Goal: Task Accomplishment & Management: Use online tool/utility

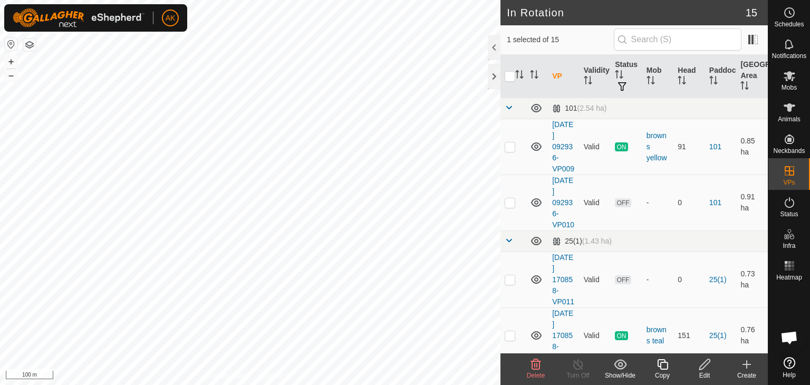
click at [533, 363] on icon at bounding box center [535, 364] width 13 height 13
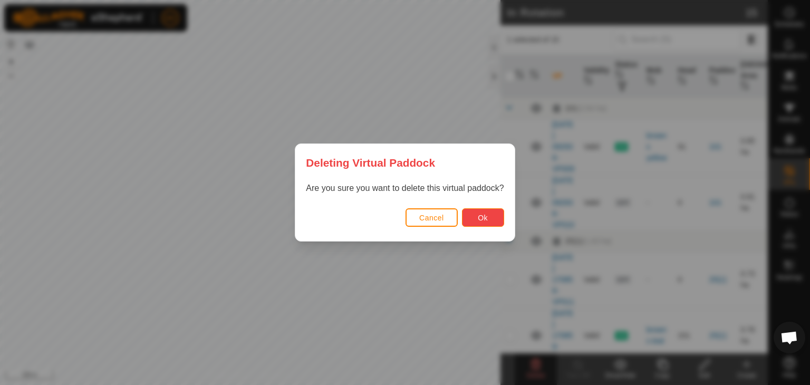
click at [483, 216] on span "Ok" at bounding box center [483, 218] width 10 height 8
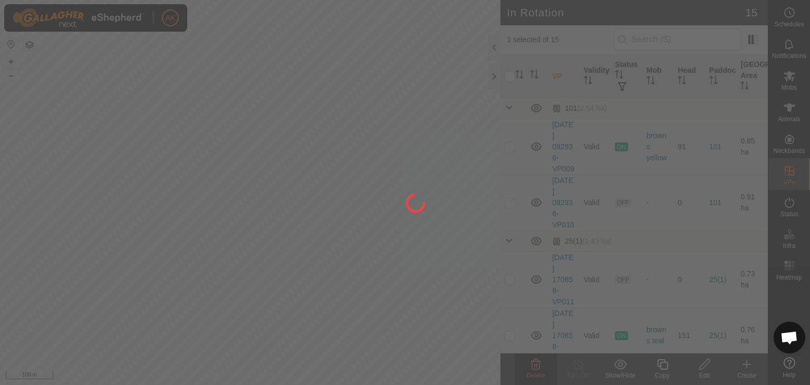
checkbox input "false"
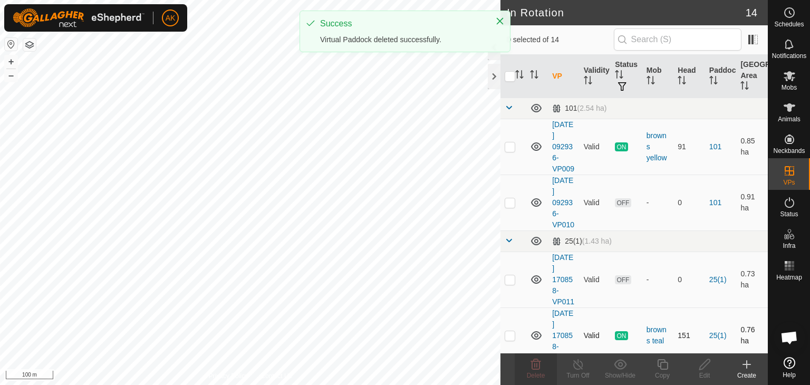
click at [528, 343] on div "In Rotation 14 0 selected of 14 VP Validity Status Mob Head Paddock Grazing Are…" at bounding box center [384, 192] width 768 height 385
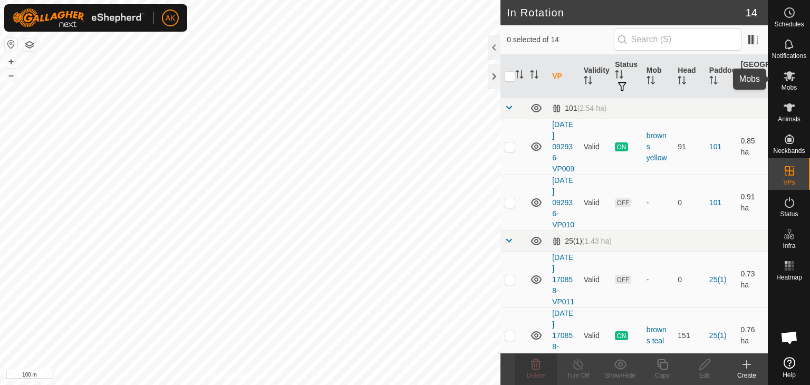
click at [789, 80] on icon at bounding box center [789, 76] width 13 height 13
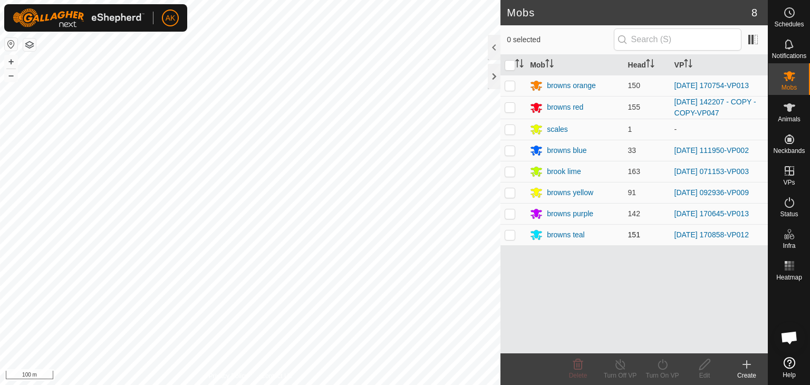
click at [514, 233] on p-checkbox at bounding box center [510, 234] width 11 height 8
checkbox input "true"
click at [662, 364] on icon at bounding box center [662, 364] width 13 height 13
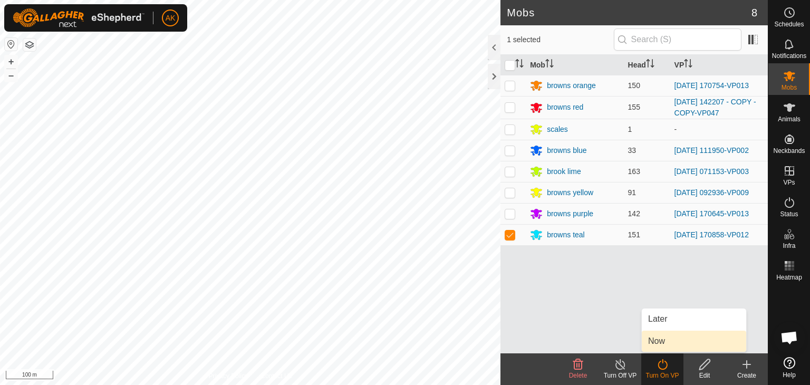
click at [662, 344] on link "Now" at bounding box center [694, 341] width 104 height 21
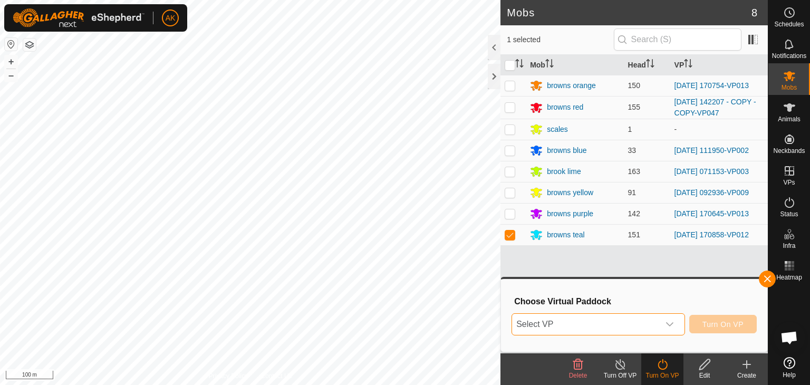
click at [627, 320] on span "Select VP" at bounding box center [585, 324] width 147 height 21
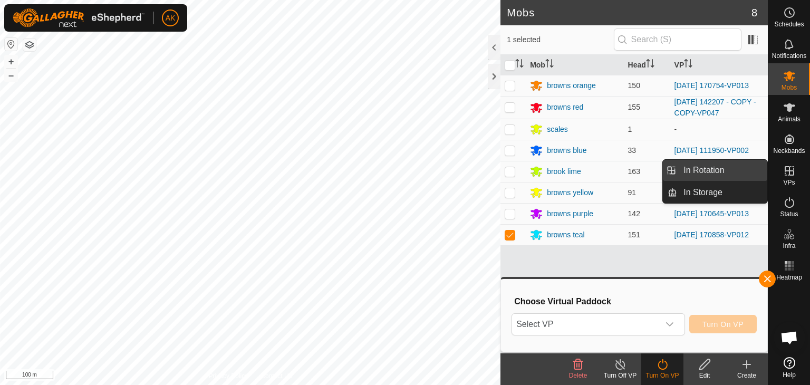
drag, startPoint x: 719, startPoint y: 167, endPoint x: 711, endPoint y: 170, distance: 8.3
click at [720, 167] on link "In Rotation" at bounding box center [722, 170] width 90 height 21
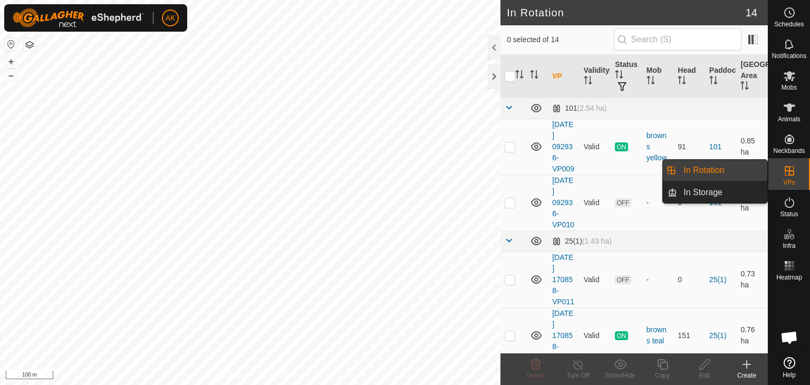
click at [711, 170] on link "In Rotation" at bounding box center [722, 170] width 90 height 21
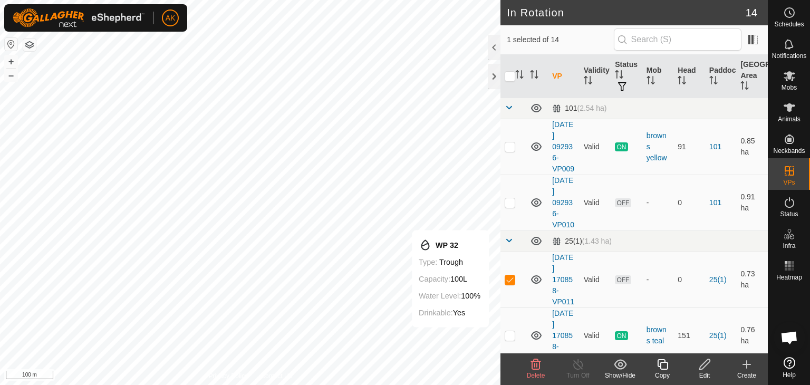
click at [537, 363] on icon at bounding box center [535, 364] width 13 height 13
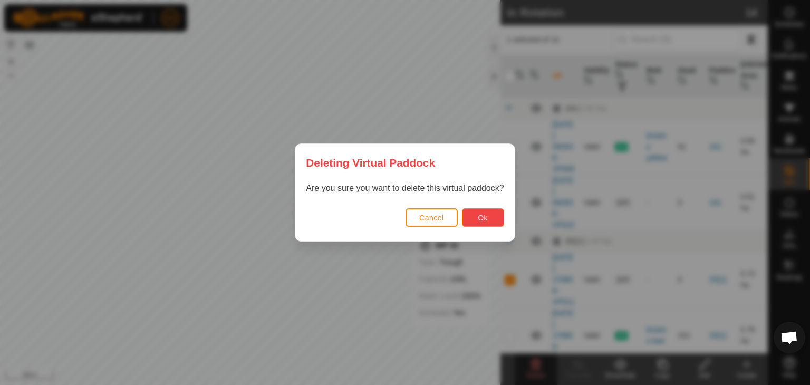
click at [483, 214] on span "Ok" at bounding box center [483, 218] width 10 height 8
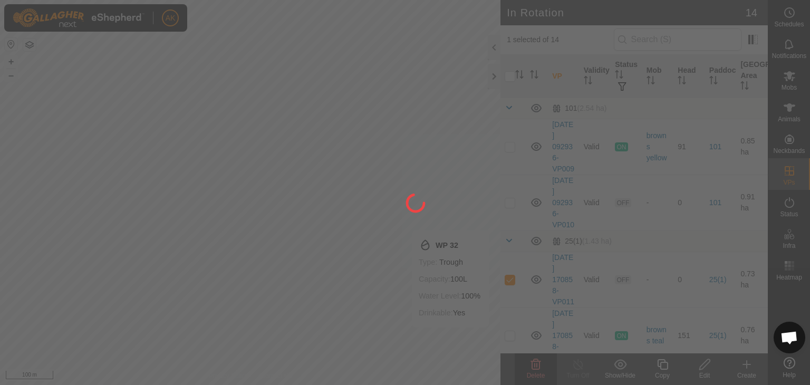
checkbox input "false"
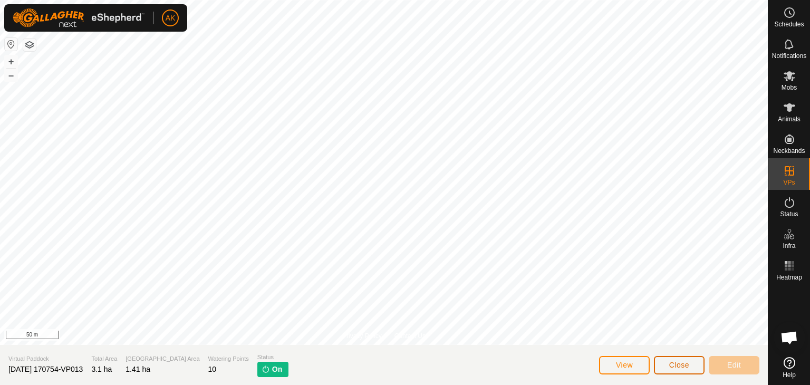
click at [690, 368] on button "Close" at bounding box center [679, 365] width 51 height 18
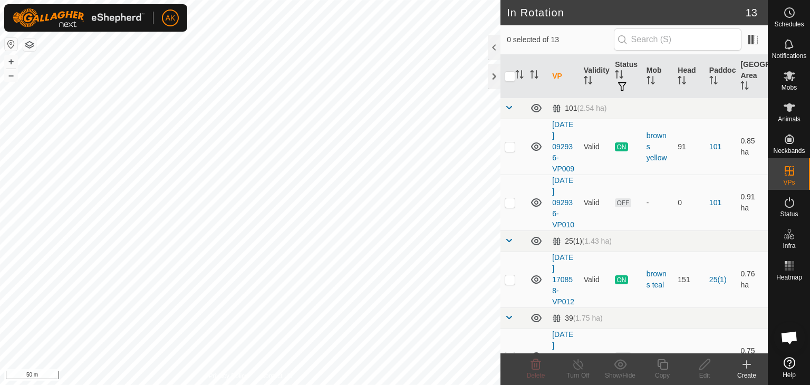
checkbox input "true"
checkbox input "false"
checkbox input "true"
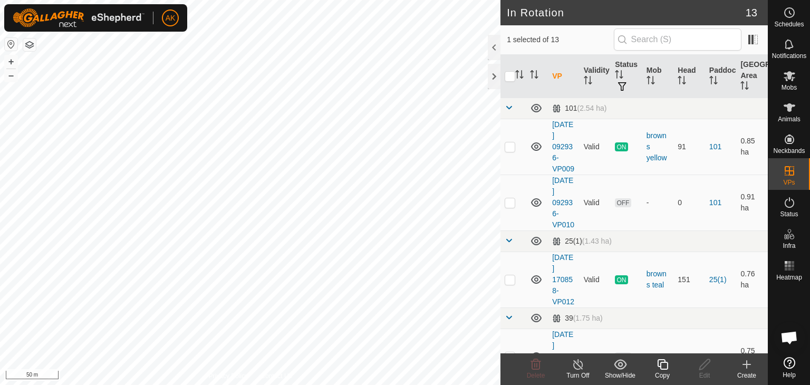
checkbox input "true"
checkbox input "false"
checkbox input "true"
click at [659, 361] on icon at bounding box center [662, 364] width 13 height 13
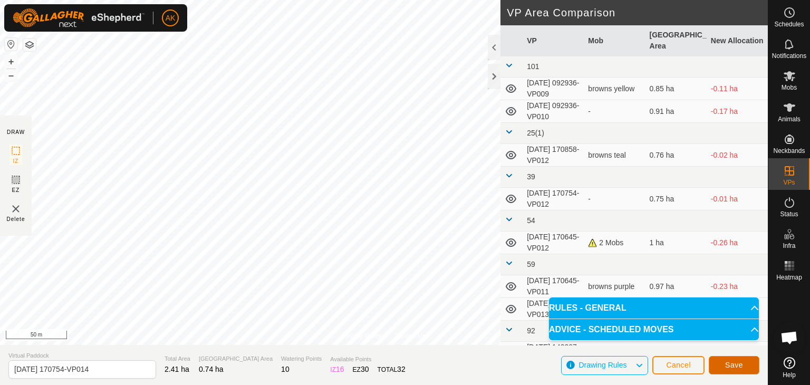
click at [736, 368] on span "Save" at bounding box center [734, 365] width 18 height 8
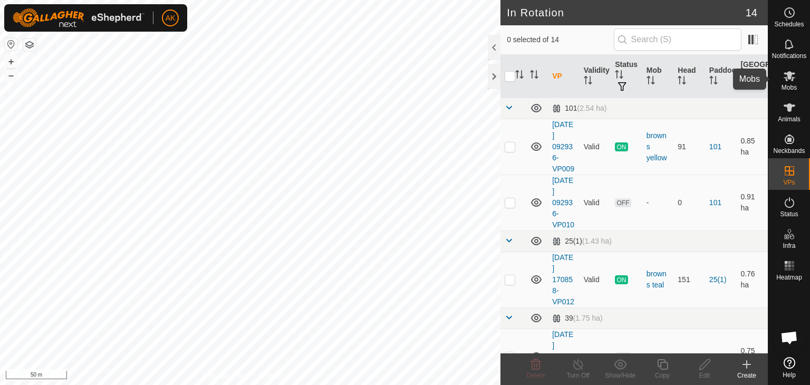
click at [788, 74] on icon at bounding box center [790, 76] width 12 height 10
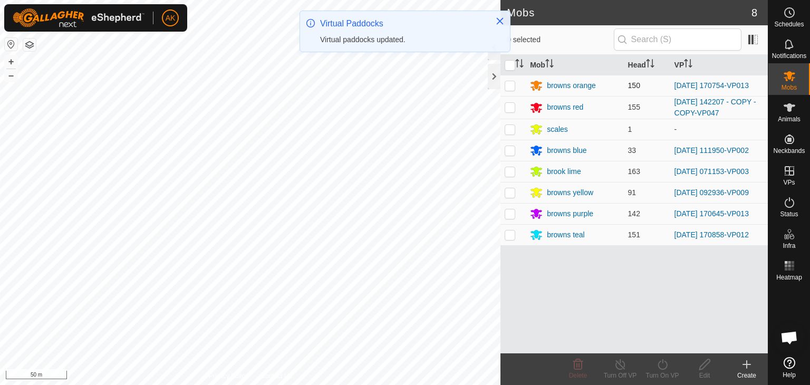
click at [510, 83] on p-checkbox at bounding box center [510, 85] width 11 height 8
checkbox input "true"
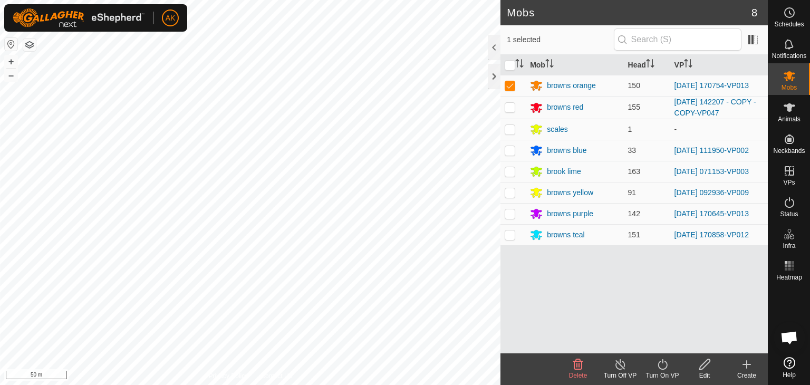
click at [659, 362] on icon at bounding box center [662, 364] width 13 height 13
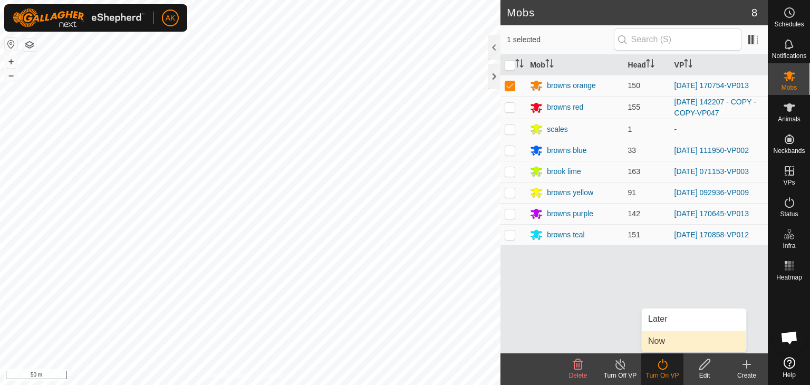
click at [658, 344] on link "Now" at bounding box center [694, 341] width 104 height 21
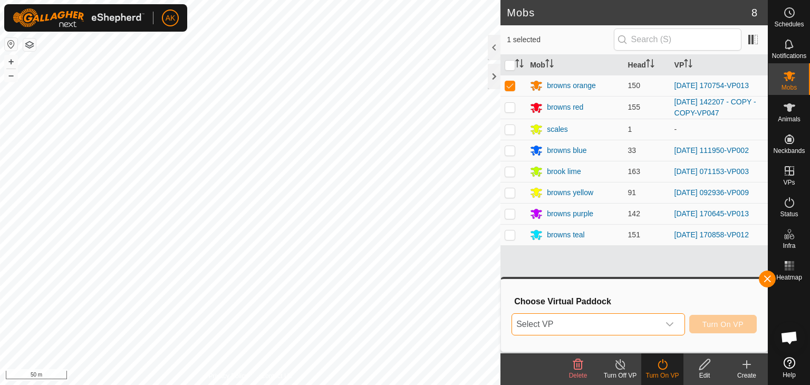
click at [597, 323] on span "Select VP" at bounding box center [585, 324] width 147 height 21
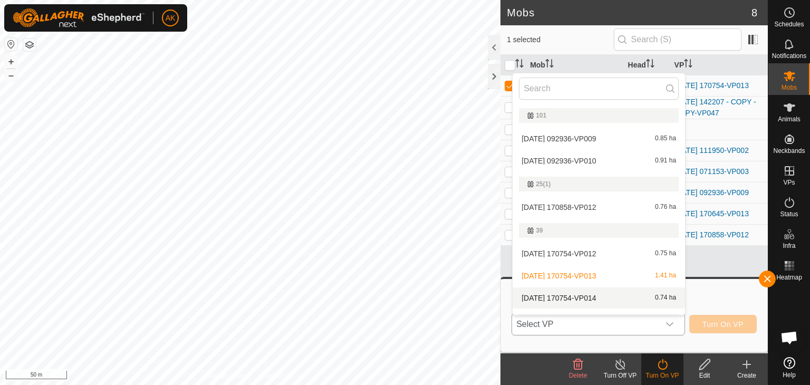
click at [577, 299] on li "2025-08-24 170754-VP014 0.74 ha" at bounding box center [599, 297] width 172 height 21
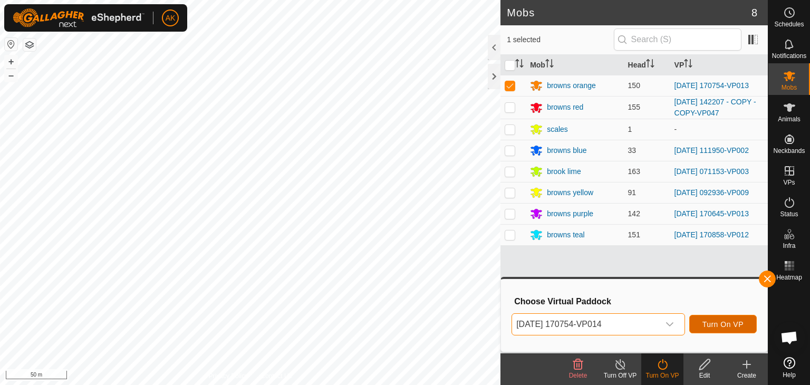
click at [714, 325] on span "Turn On VP" at bounding box center [722, 324] width 41 height 8
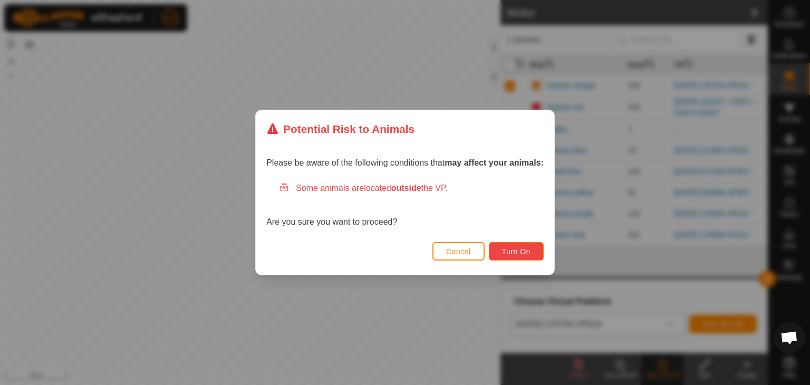
click at [505, 255] on span "Turn On" at bounding box center [516, 251] width 28 height 8
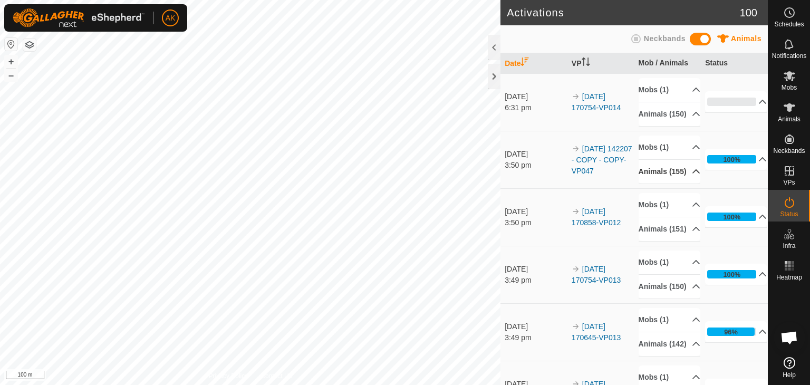
click at [546, 213] on div "Activations 100 Animals Neckbands Date VP Mob / Animals Status 30 Aug 2025 6:31…" at bounding box center [384, 192] width 768 height 385
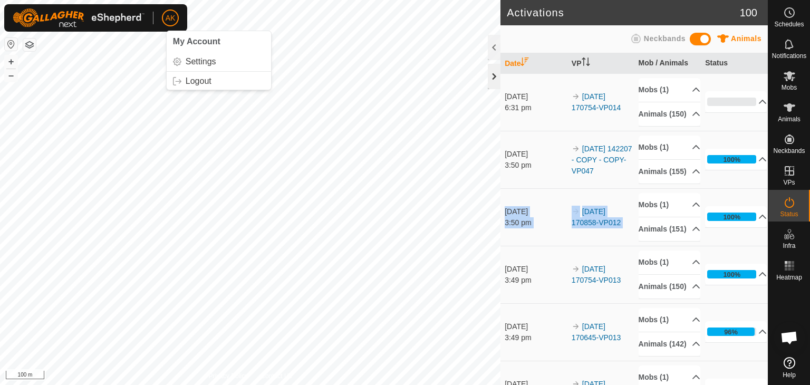
drag, startPoint x: 531, startPoint y: 73, endPoint x: 496, endPoint y: 80, distance: 36.0
click at [500, 83] on div "Activations 100 Animals Neckbands Date VP Mob / Animals Status 30 Aug 2025 6:31…" at bounding box center [633, 192] width 267 height 385
drag, startPoint x: 497, startPoint y: 75, endPoint x: 510, endPoint y: 69, distance: 14.2
click at [504, 71] on div "Activations 100 Animals Neckbands Date VP Mob / Animals Status 30 Aug 2025 6:31…" at bounding box center [633, 192] width 267 height 385
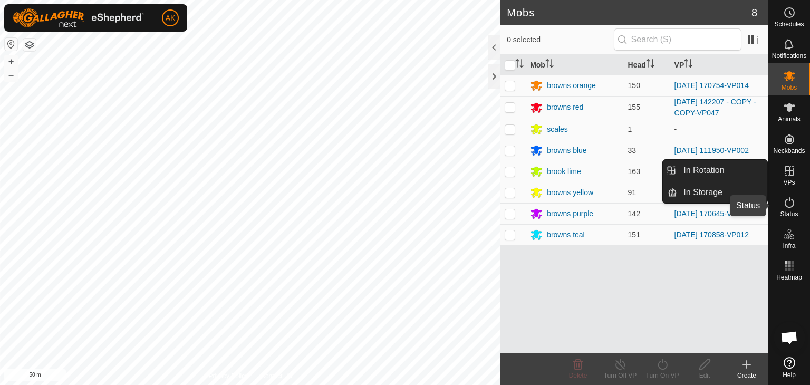
click at [789, 202] on icon at bounding box center [789, 202] width 13 height 13
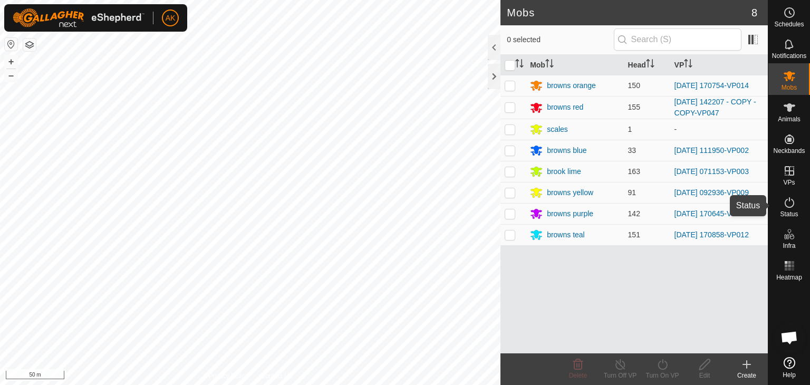
click at [789, 202] on icon at bounding box center [789, 202] width 13 height 13
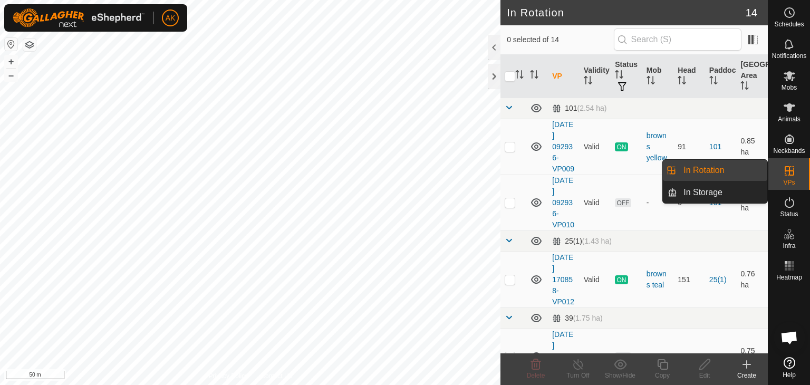
click at [787, 205] on icon at bounding box center [789, 202] width 13 height 13
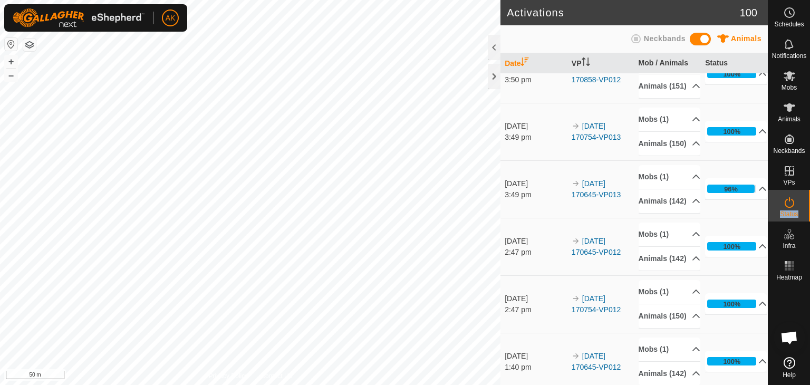
scroll to position [158, 0]
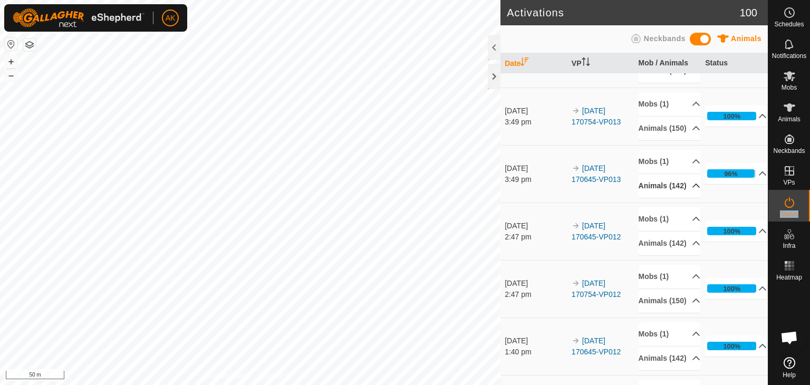
click at [692, 190] on icon at bounding box center [696, 185] width 8 height 8
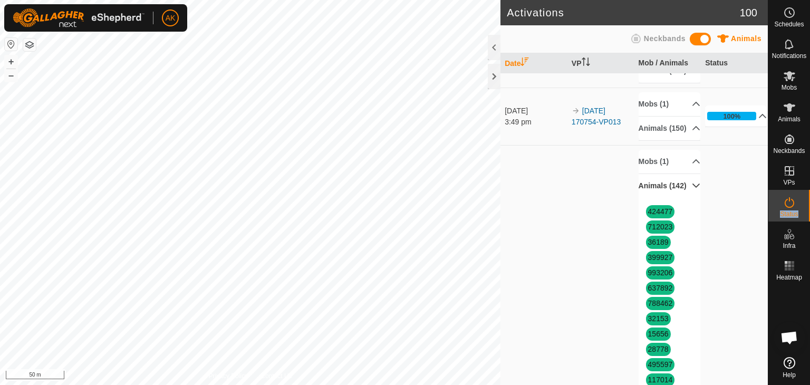
click at [682, 198] on p-accordion-header "Animals (142)" at bounding box center [670, 186] width 62 height 24
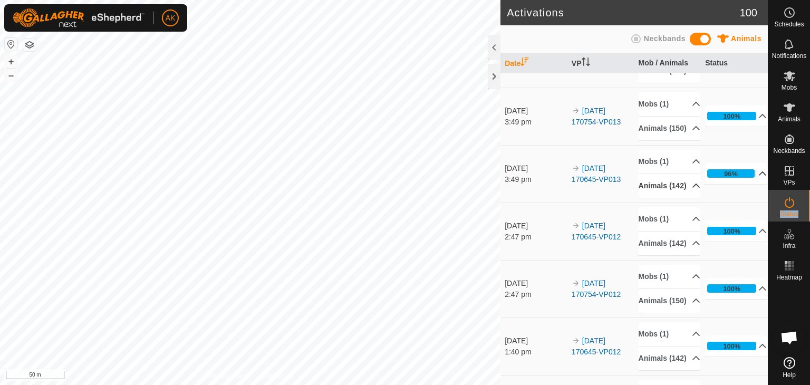
click at [749, 184] on p-accordion-header "96%" at bounding box center [736, 173] width 62 height 21
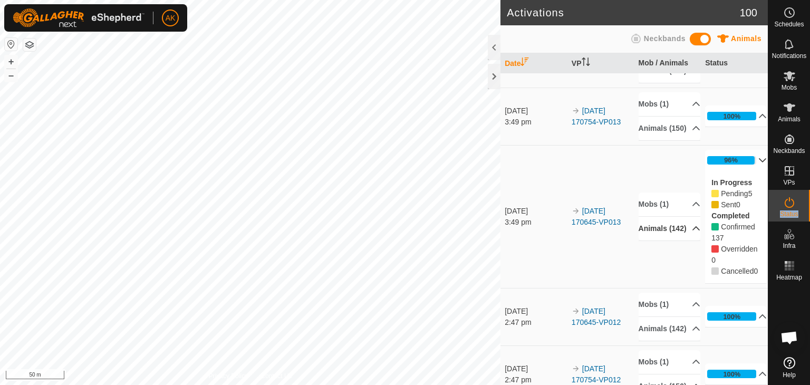
click at [746, 171] on p-accordion-header "96%" at bounding box center [736, 160] width 62 height 21
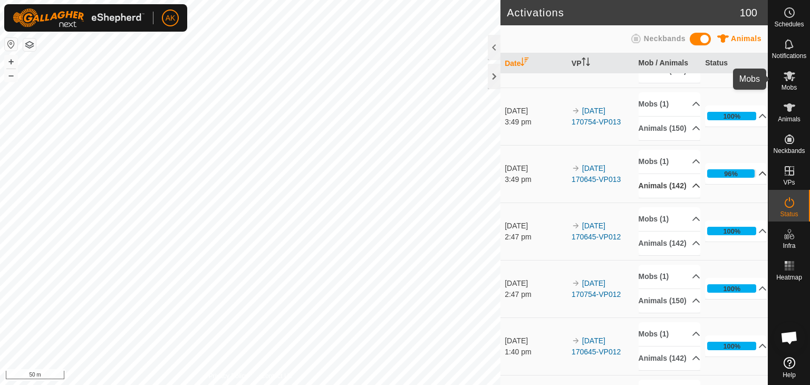
click at [789, 76] on icon at bounding box center [790, 76] width 12 height 10
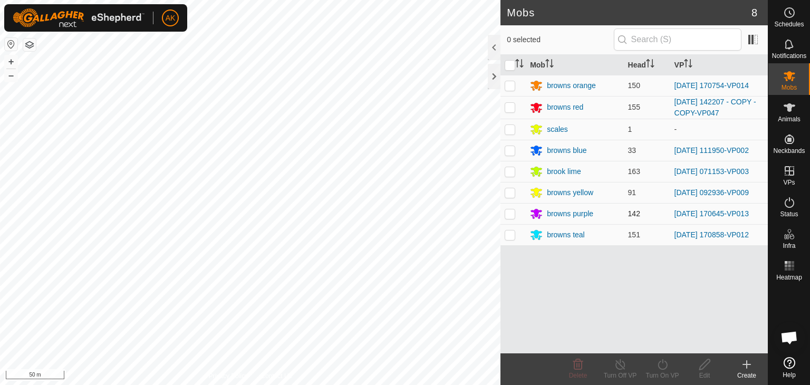
click at [512, 211] on p-checkbox at bounding box center [510, 213] width 11 height 8
checkbox input "true"
click at [664, 363] on icon at bounding box center [662, 364] width 13 height 13
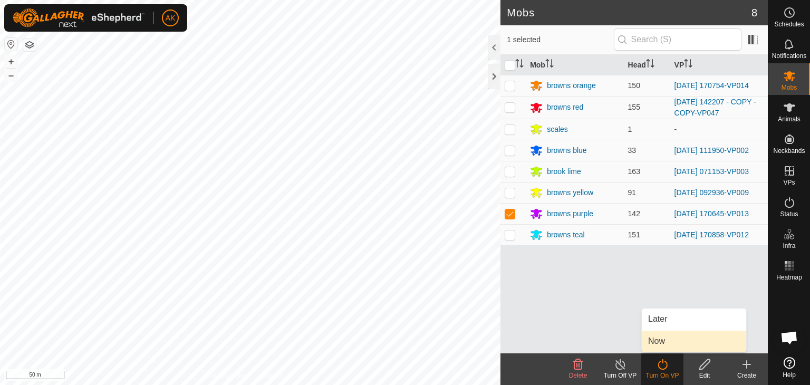
click at [662, 341] on link "Now" at bounding box center [694, 341] width 104 height 21
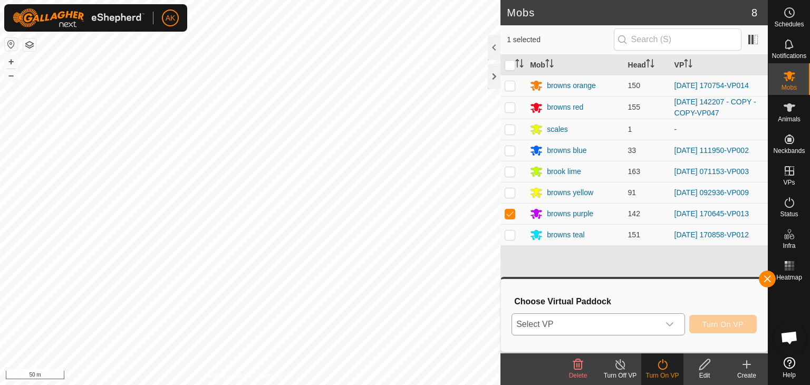
click at [670, 323] on icon "dropdown trigger" at bounding box center [670, 324] width 8 height 8
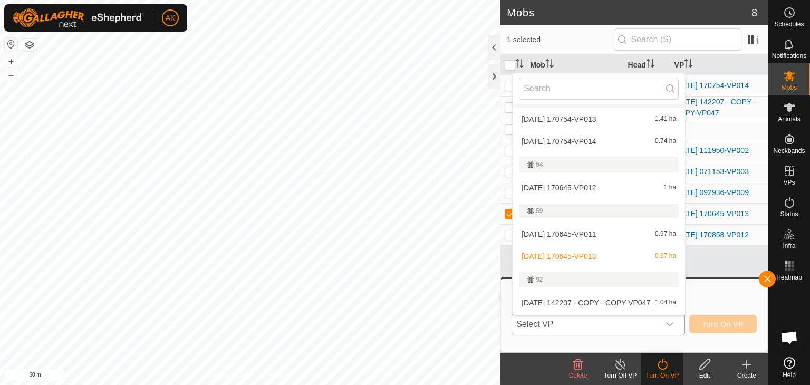
scroll to position [158, 0]
click at [586, 186] on li "[DATE] 170645-VP012 1 ha" at bounding box center [599, 186] width 172 height 21
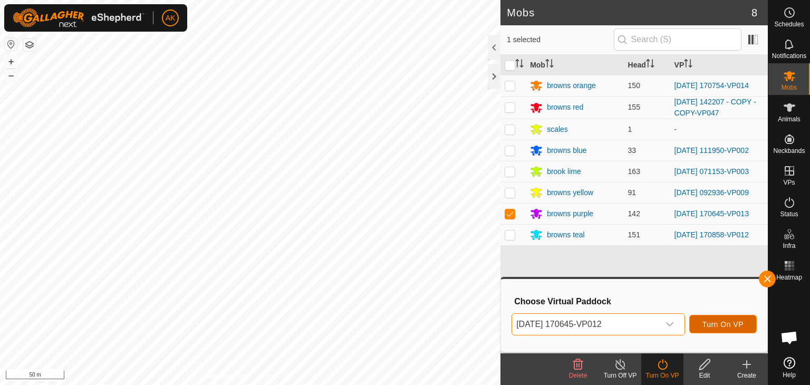
click at [717, 322] on span "Turn On VP" at bounding box center [722, 324] width 41 height 8
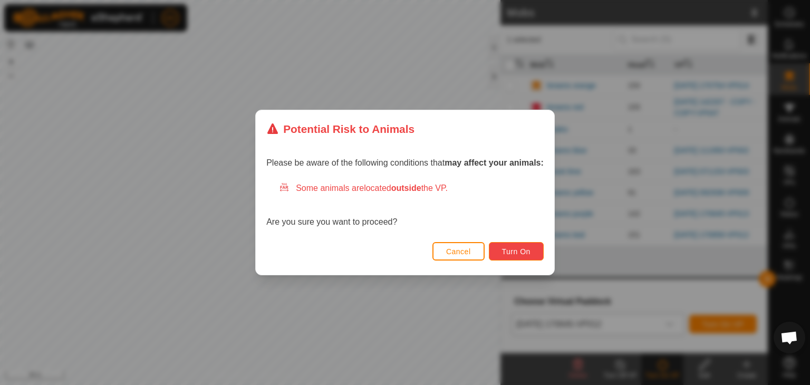
click at [502, 244] on button "Turn On" at bounding box center [516, 251] width 55 height 18
